Goal: Task Accomplishment & Management: Manage account settings

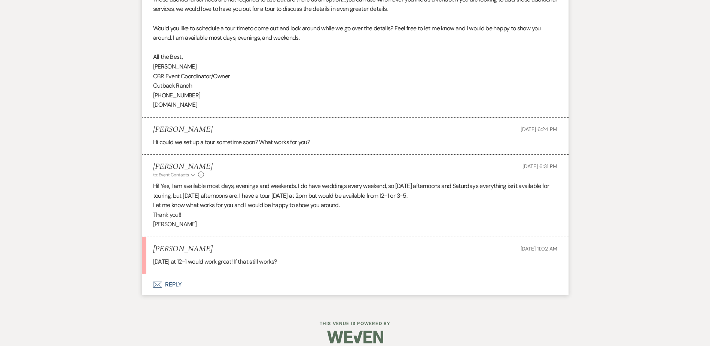
scroll to position [738, 0]
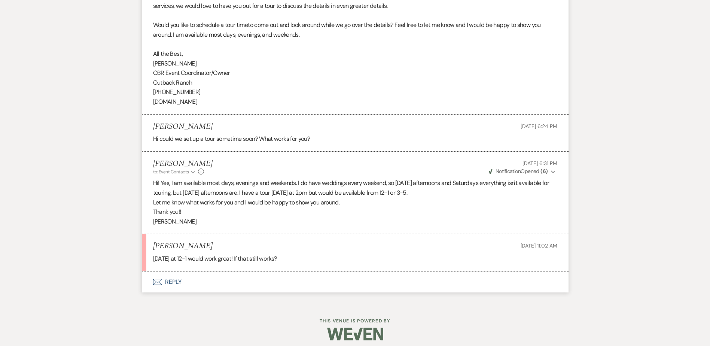
click at [173, 284] on button "Envelope Reply" at bounding box center [355, 281] width 426 height 21
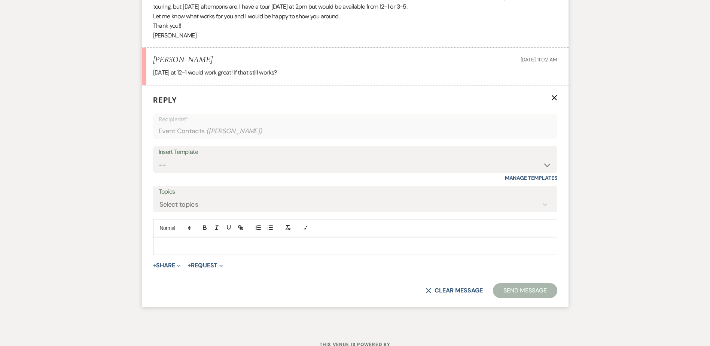
click at [181, 240] on div at bounding box center [354, 245] width 403 height 17
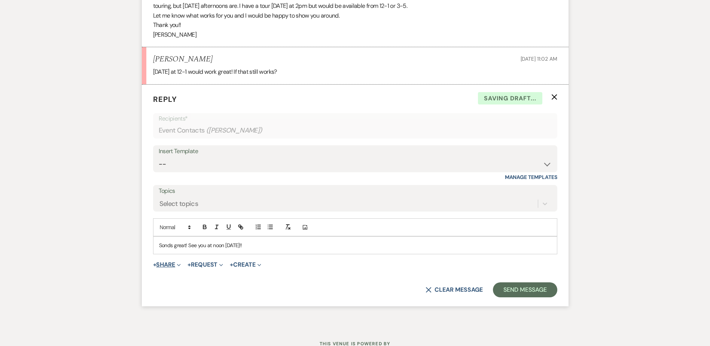
drag, startPoint x: 164, startPoint y: 246, endPoint x: 173, endPoint y: 262, distance: 18.1
click at [168, 251] on div "Sonds great! See you at noon on Sunday!!" at bounding box center [354, 244] width 403 height 17
click at [266, 244] on p "Sounds great! See you at noon on Sunday!!" at bounding box center [355, 245] width 392 height 8
click at [526, 290] on button "Send Message" at bounding box center [525, 289] width 64 height 15
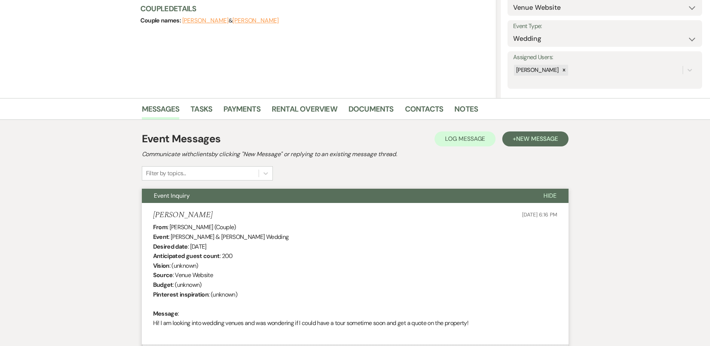
scroll to position [0, 0]
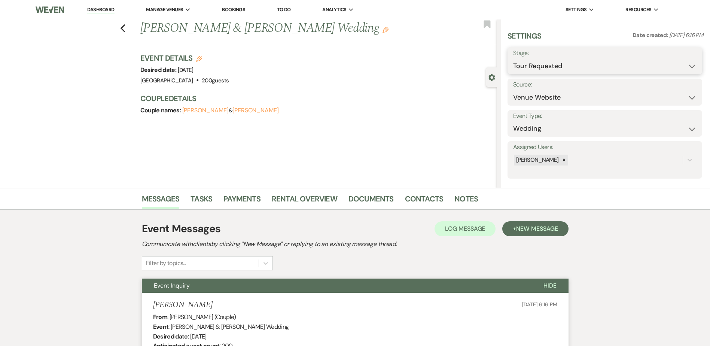
click at [553, 66] on select "Inquiry Follow Up Tour Requested Tour Confirmed Toured Proposal Sent Booked Lost" at bounding box center [604, 66] width 183 height 15
select select "4"
click at [513, 59] on select "Inquiry Follow Up Tour Requested Tour Confirmed Toured Proposal Sent Booked Lost" at bounding box center [604, 66] width 183 height 15
click at [682, 57] on button "Save" at bounding box center [680, 60] width 42 height 15
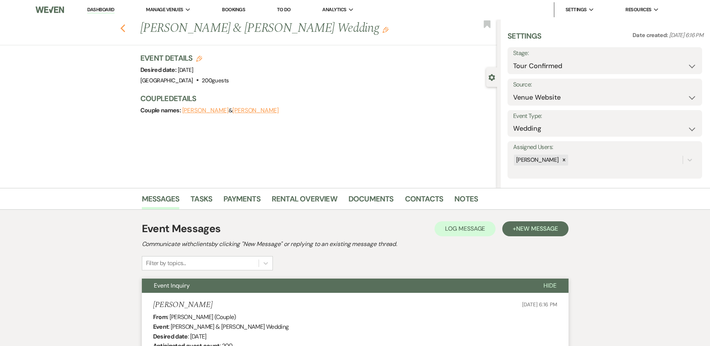
click at [126, 29] on icon "Previous" at bounding box center [123, 28] width 6 height 9
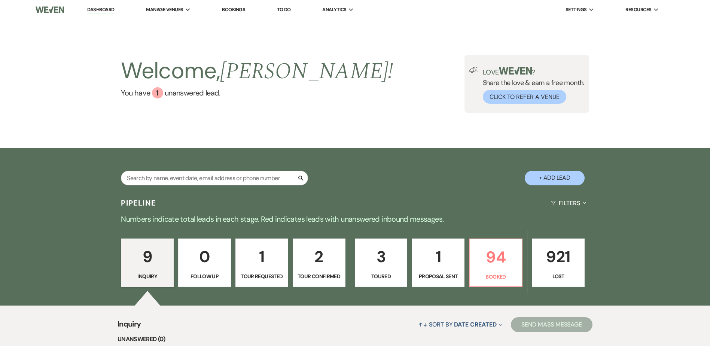
click at [326, 268] on p "2" at bounding box center [318, 256] width 43 height 25
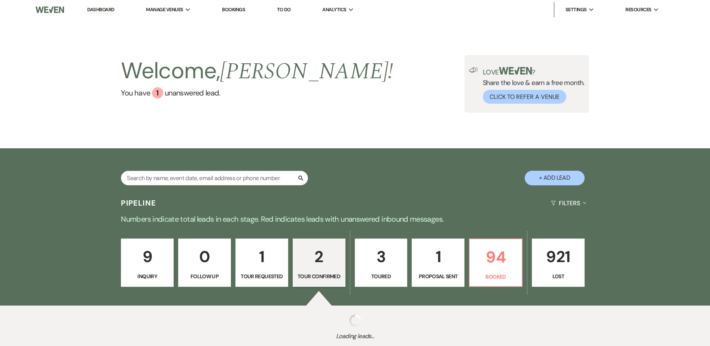
select select "4"
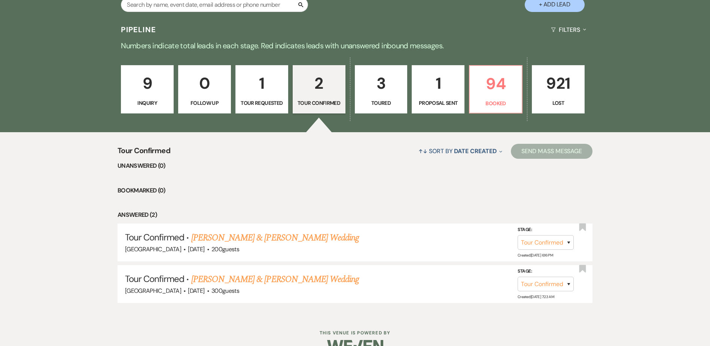
scroll to position [191, 0]
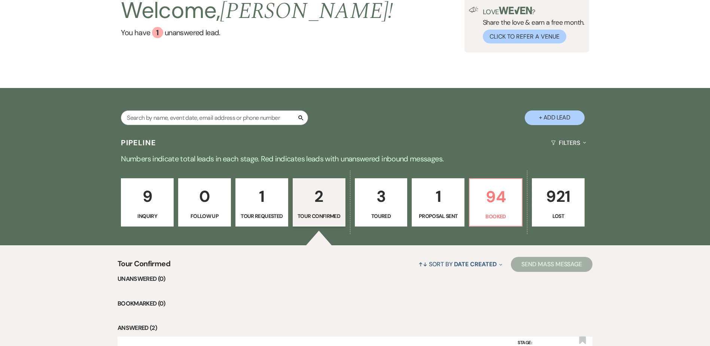
click at [563, 115] on button "+ Add Lead" at bounding box center [554, 117] width 60 height 15
select select "581"
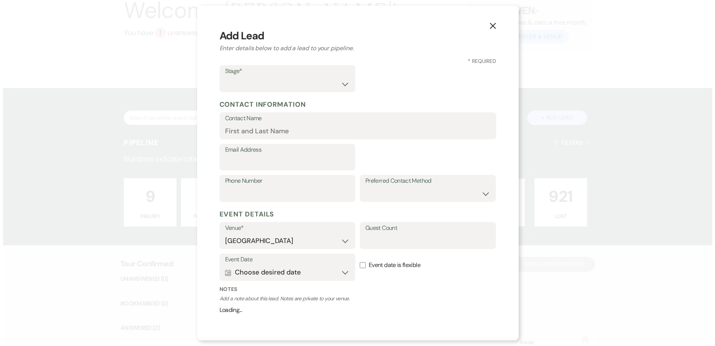
scroll to position [61, 0]
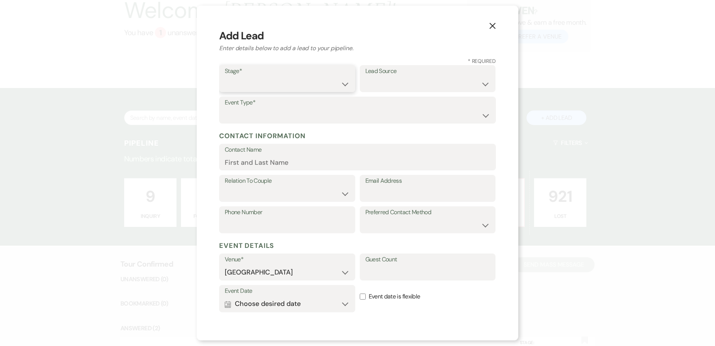
click at [298, 86] on select "Inquiry Follow Up Tour Requested Tour Confirmed Toured Proposal Sent Booked Lost" at bounding box center [287, 84] width 125 height 15
select select "1"
click at [225, 77] on select "Inquiry Follow Up Tour Requested Tour Confirmed Toured Proposal Sent Booked Lost" at bounding box center [287, 84] width 125 height 15
click at [386, 81] on select "Weven Venue Website Instagram Facebook Pinterest Google The Knot Wedding Wire H…" at bounding box center [427, 84] width 125 height 15
select select "5"
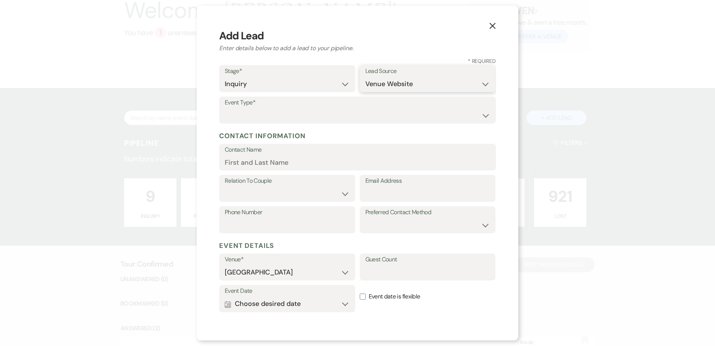
click at [365, 77] on select "Weven Venue Website Instagram Facebook Pinterest Google The Knot Wedding Wire H…" at bounding box center [427, 84] width 125 height 15
click at [255, 114] on select "Wedding Anniversary Party Baby Shower Bachelorette / Bachelor Party Birthday Pa…" at bounding box center [358, 115] width 266 height 15
select select "1"
click at [225, 108] on select "Wedding Anniversary Party Baby Shower Bachelorette / Bachelor Party Birthday Pa…" at bounding box center [358, 115] width 266 height 15
click at [258, 192] on select "Couple Planner Parent of Couple Family Member Friend Other" at bounding box center [287, 193] width 125 height 15
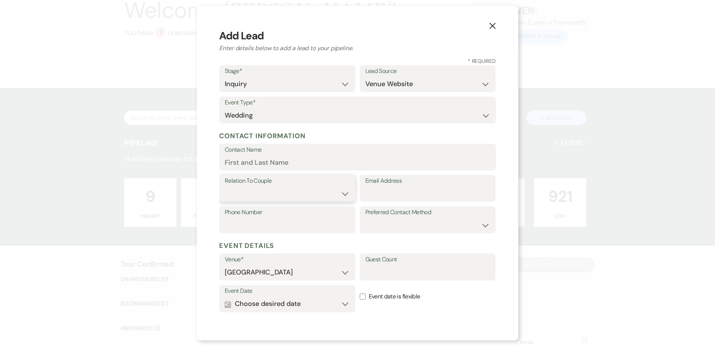
select select "1"
click at [225, 186] on select "Couple Planner Parent of Couple Family Member Friend Other" at bounding box center [287, 193] width 125 height 15
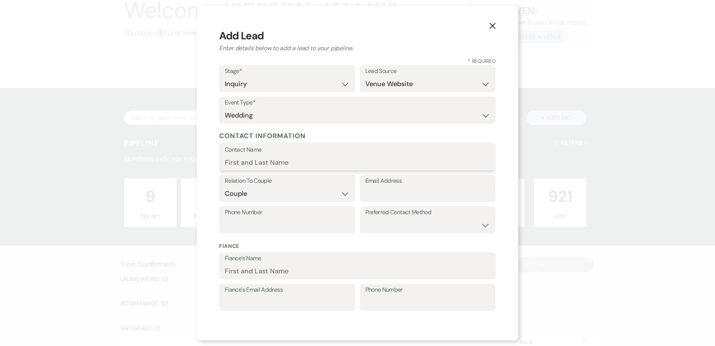
click at [236, 159] on input "Contact Name" at bounding box center [358, 162] width 266 height 15
type input "[PERSON_NAME]"
click at [396, 195] on input "Email Address" at bounding box center [427, 193] width 125 height 15
click at [256, 219] on input "Phone Number" at bounding box center [287, 225] width 125 height 15
type input "[PHONE_NUMBER]"
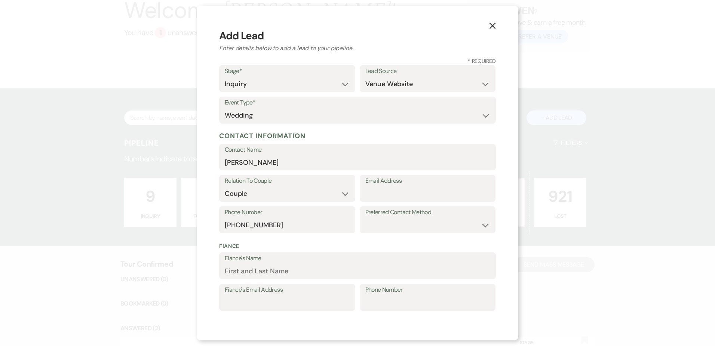
click at [375, 217] on label "Preferred Contact Method" at bounding box center [427, 212] width 125 height 11
click at [379, 226] on select "Email Phone Text" at bounding box center [427, 225] width 125 height 15
select select "text"
click at [365, 218] on select "Email Phone Text" at bounding box center [427, 225] width 125 height 15
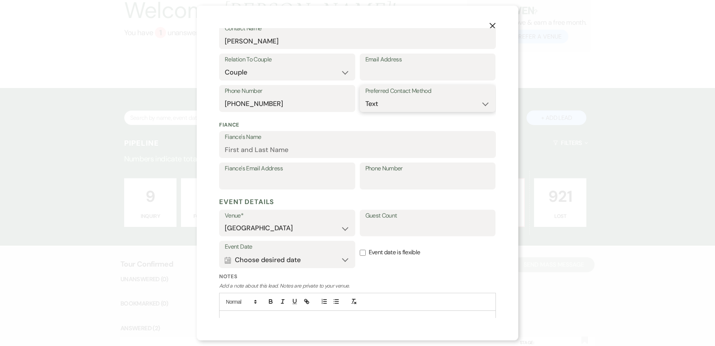
scroll to position [155, 0]
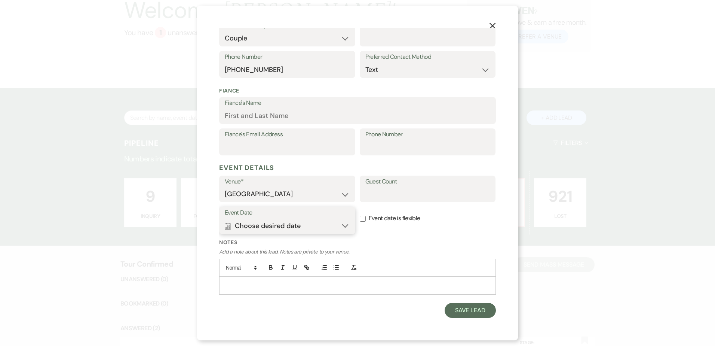
click at [290, 225] on button "Calendar Choose desired date Expand" at bounding box center [287, 225] width 125 height 15
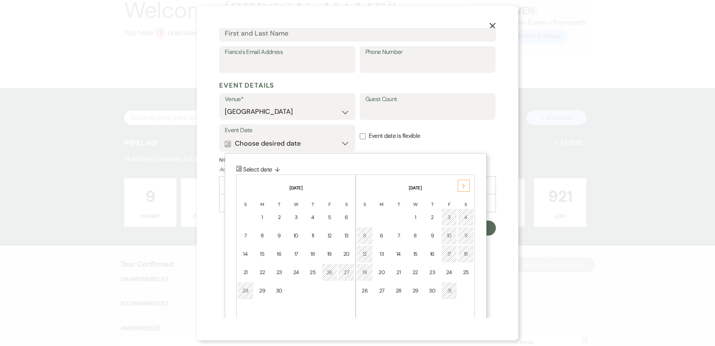
click at [460, 185] on div "Next" at bounding box center [464, 186] width 12 height 12
click at [460, 185] on div "Next" at bounding box center [464, 187] width 12 height 12
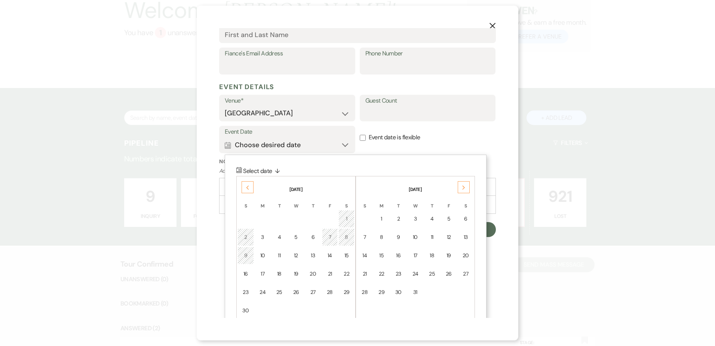
scroll to position [236, 0]
click at [460, 185] on div "Next" at bounding box center [464, 187] width 12 height 12
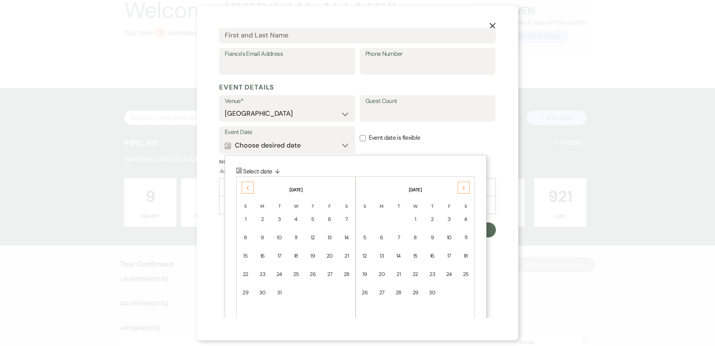
click at [460, 185] on div "Next" at bounding box center [464, 187] width 12 height 12
drag, startPoint x: 460, startPoint y: 185, endPoint x: 466, endPoint y: 220, distance: 35.8
click at [466, 220] on div "4" at bounding box center [466, 219] width 6 height 8
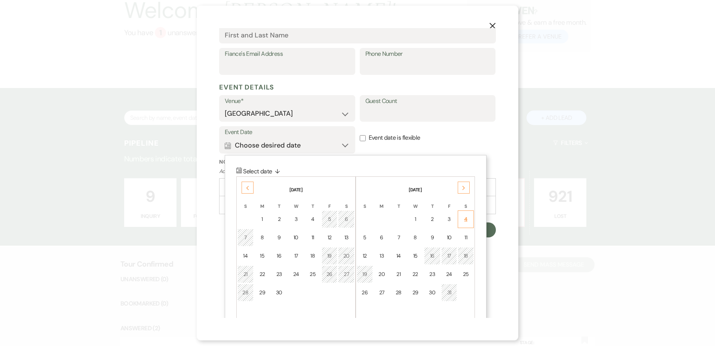
scroll to position [155, 0]
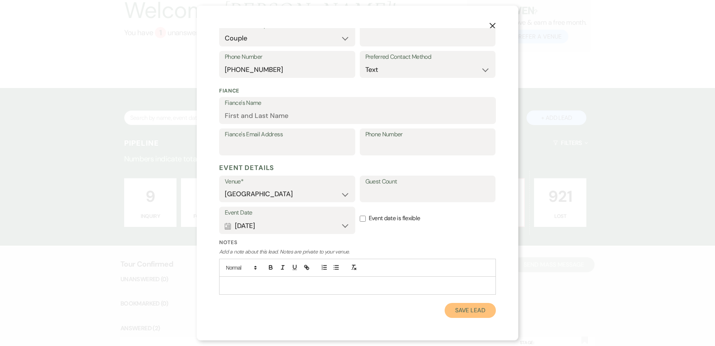
click at [476, 311] on button "Save Lead" at bounding box center [470, 310] width 51 height 15
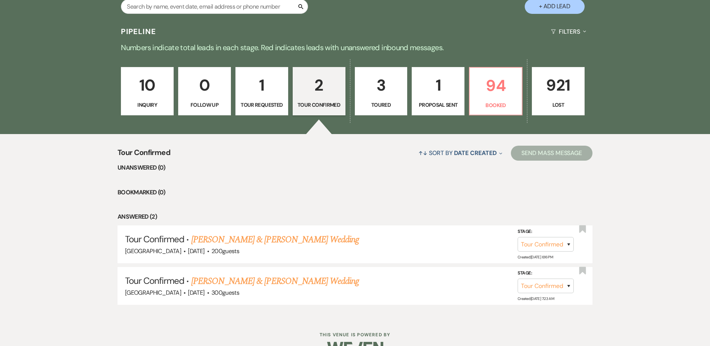
scroll to position [172, 0]
click at [163, 90] on p "10" at bounding box center [147, 84] width 43 height 25
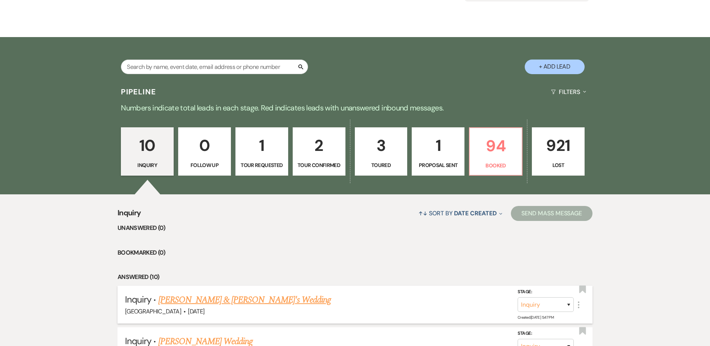
scroll to position [111, 0]
click at [191, 301] on link "[PERSON_NAME] & [PERSON_NAME]'s Wedding" at bounding box center [244, 299] width 173 height 13
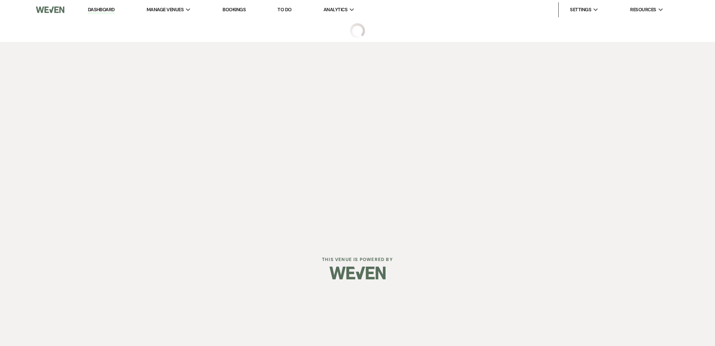
select select "5"
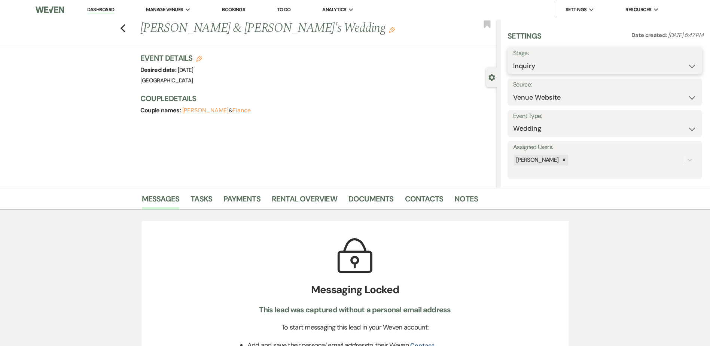
click at [563, 62] on select "Inquiry Follow Up Tour Requested Tour Confirmed Toured Proposal Sent Booked Lost" at bounding box center [604, 66] width 183 height 15
select select "4"
click at [513, 59] on select "Inquiry Follow Up Tour Requested Tour Confirmed Toured Proposal Sent Booked Lost" at bounding box center [604, 66] width 183 height 15
click at [680, 60] on button "Save" at bounding box center [680, 60] width 42 height 15
click at [126, 28] on icon "Previous" at bounding box center [123, 28] width 6 height 9
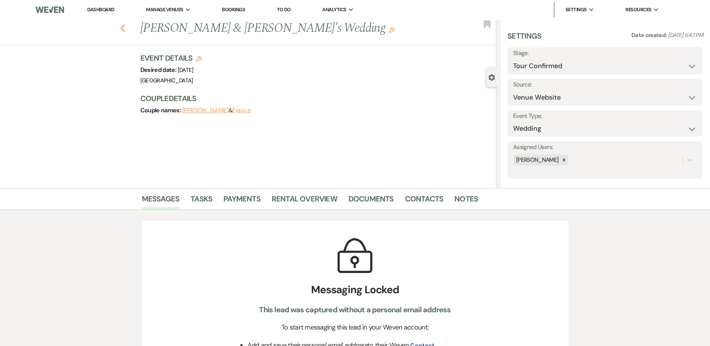
select select "4"
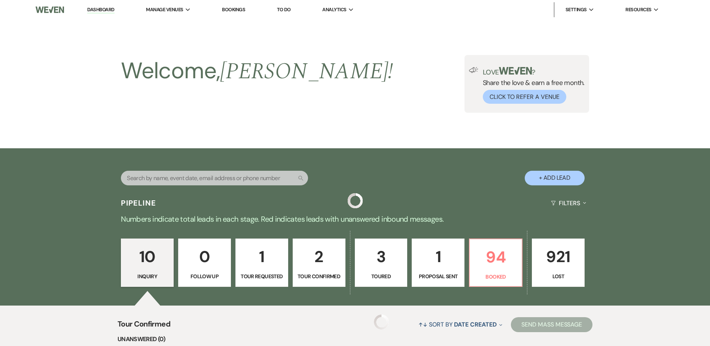
scroll to position [111, 0]
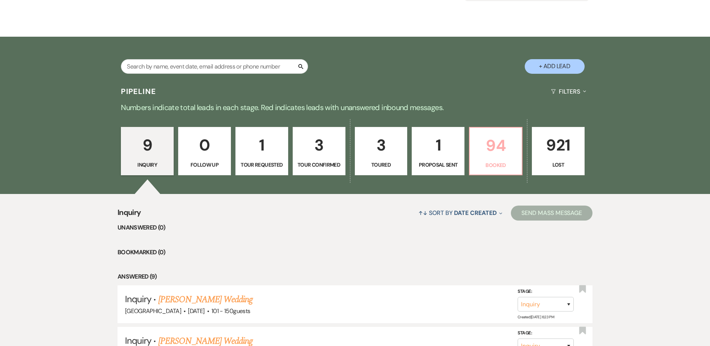
click at [498, 153] on p "94" at bounding box center [495, 145] width 43 height 25
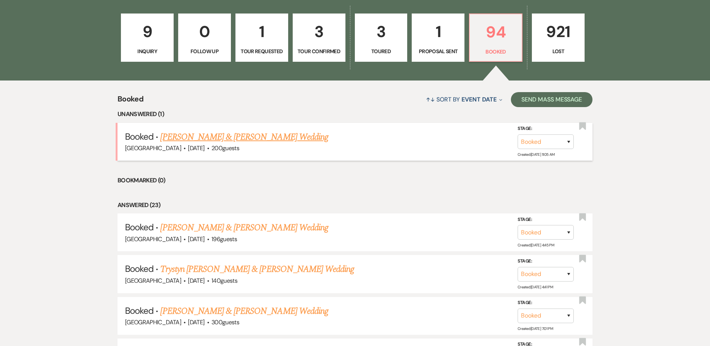
scroll to position [225, 0]
click at [262, 137] on link "[PERSON_NAME] & [PERSON_NAME] Wedding" at bounding box center [244, 136] width 168 height 13
